Goal: Task Accomplishment & Management: Use online tool/utility

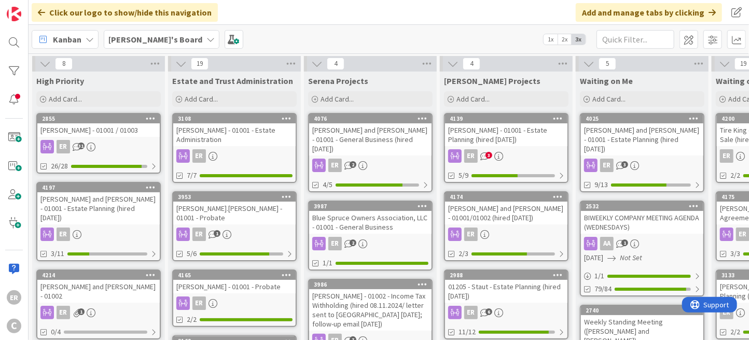
click at [523, 148] on div "4139 Leaman, Carolynn - 01001 - Estate Planning (hired 9.5.25) ER 3 5/9" at bounding box center [506, 148] width 124 height 70
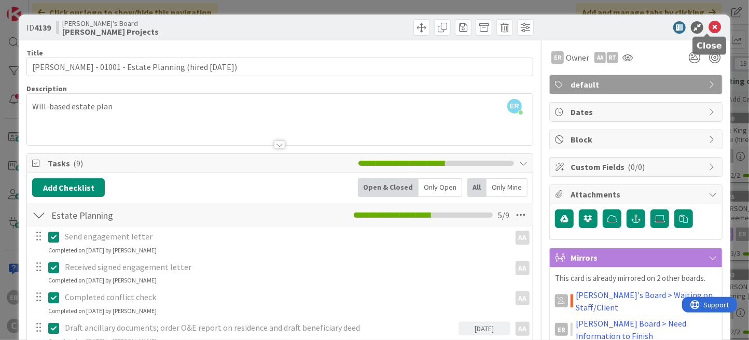
click at [709, 26] on icon at bounding box center [715, 27] width 12 height 12
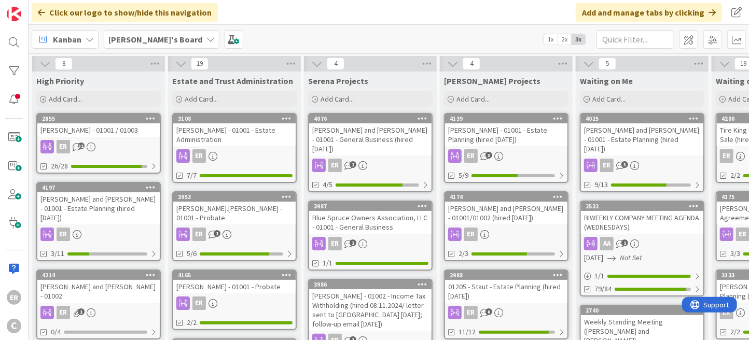
click at [126, 207] on div "[PERSON_NAME] and [PERSON_NAME] - 01001 - Estate Planning (hired [DATE])" at bounding box center [98, 208] width 122 height 32
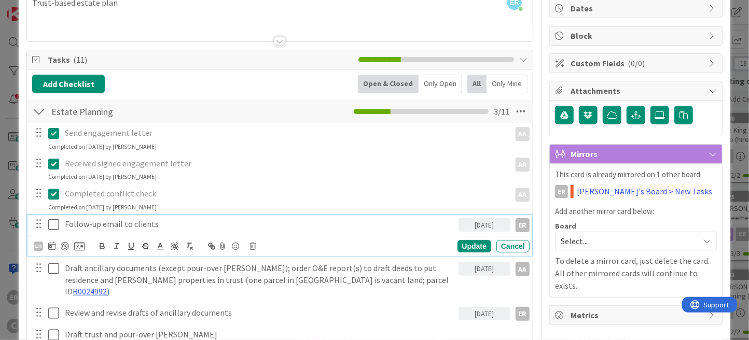
click at [53, 225] on icon at bounding box center [53, 224] width 11 height 12
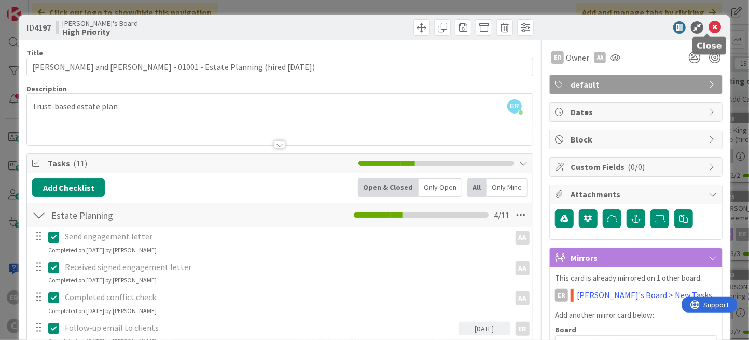
click at [710, 30] on icon at bounding box center [715, 27] width 12 height 12
